Goal: Task Accomplishment & Management: Use online tool/utility

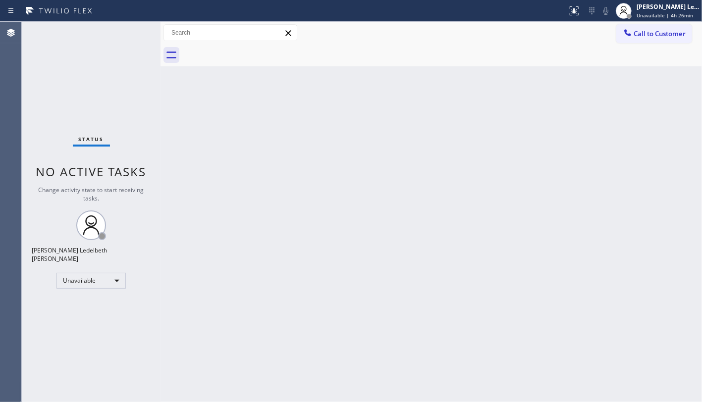
click at [100, 281] on div "Unavailable" at bounding box center [90, 281] width 69 height 16
click at [95, 325] on li "Break" at bounding box center [90, 328] width 67 height 12
click at [110, 278] on div "Break" at bounding box center [90, 281] width 69 height 16
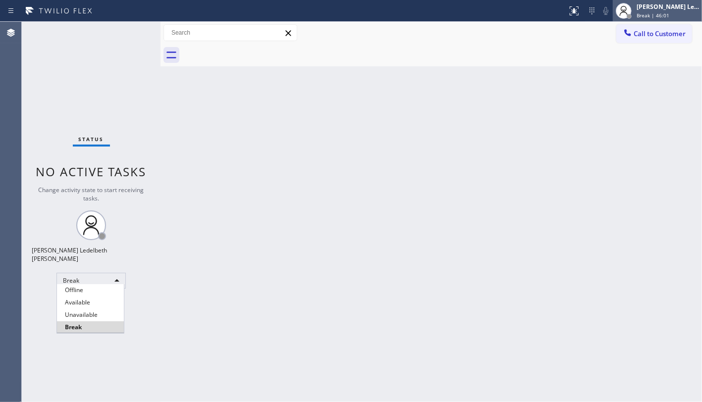
click at [693, 16] on div at bounding box center [351, 201] width 702 height 402
click at [655, 14] on span "Break | 46:03" at bounding box center [653, 15] width 33 height 7
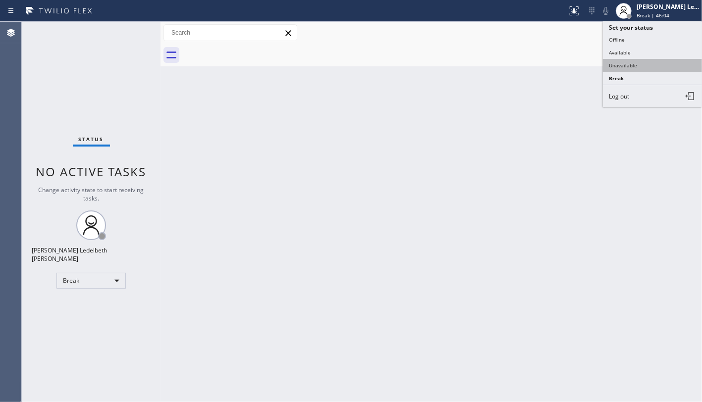
click at [634, 62] on button "Unavailable" at bounding box center [652, 65] width 99 height 13
